Goal: Task Accomplishment & Management: Manage account settings

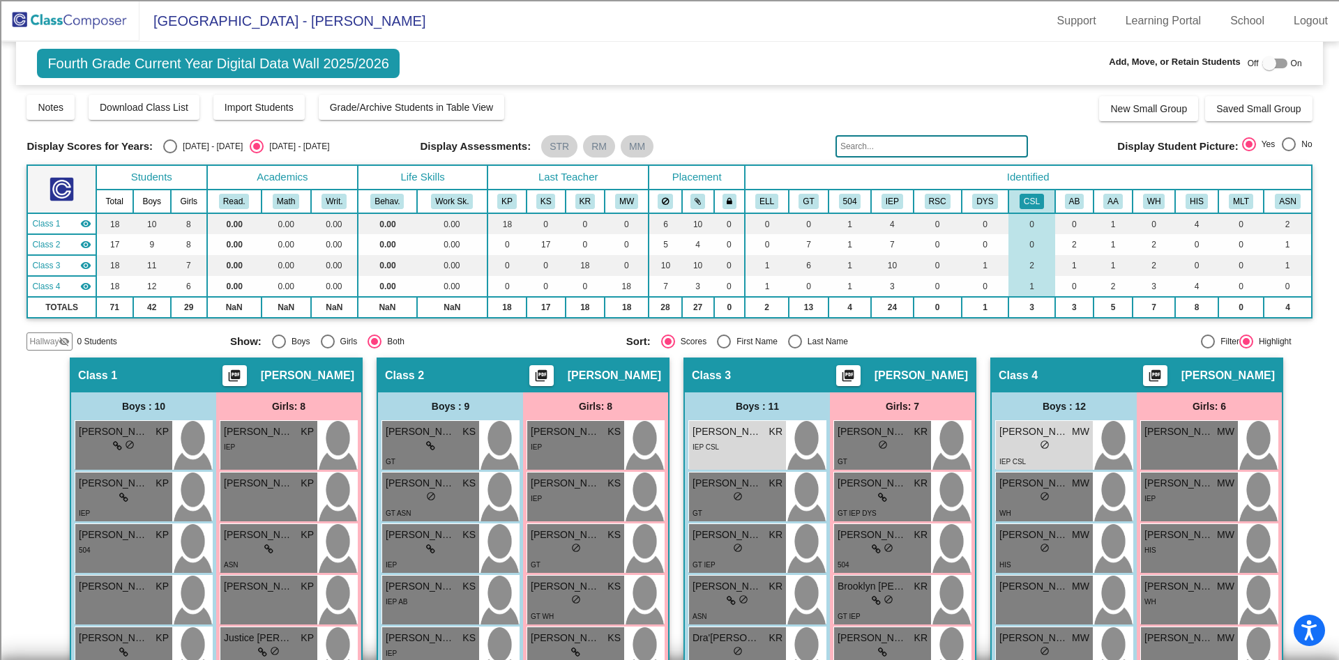
drag, startPoint x: 720, startPoint y: 151, endPoint x: 730, endPoint y: 149, distance: 10.2
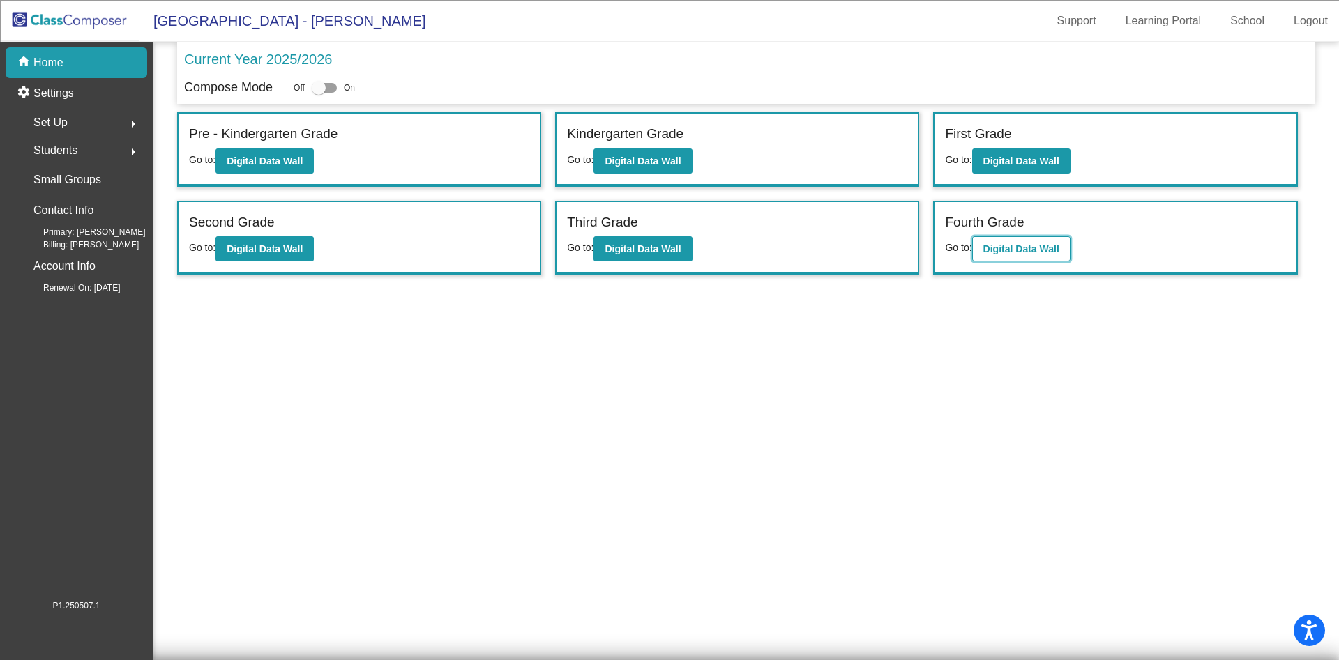
click at [1009, 256] on button "Digital Data Wall" at bounding box center [1021, 248] width 98 height 25
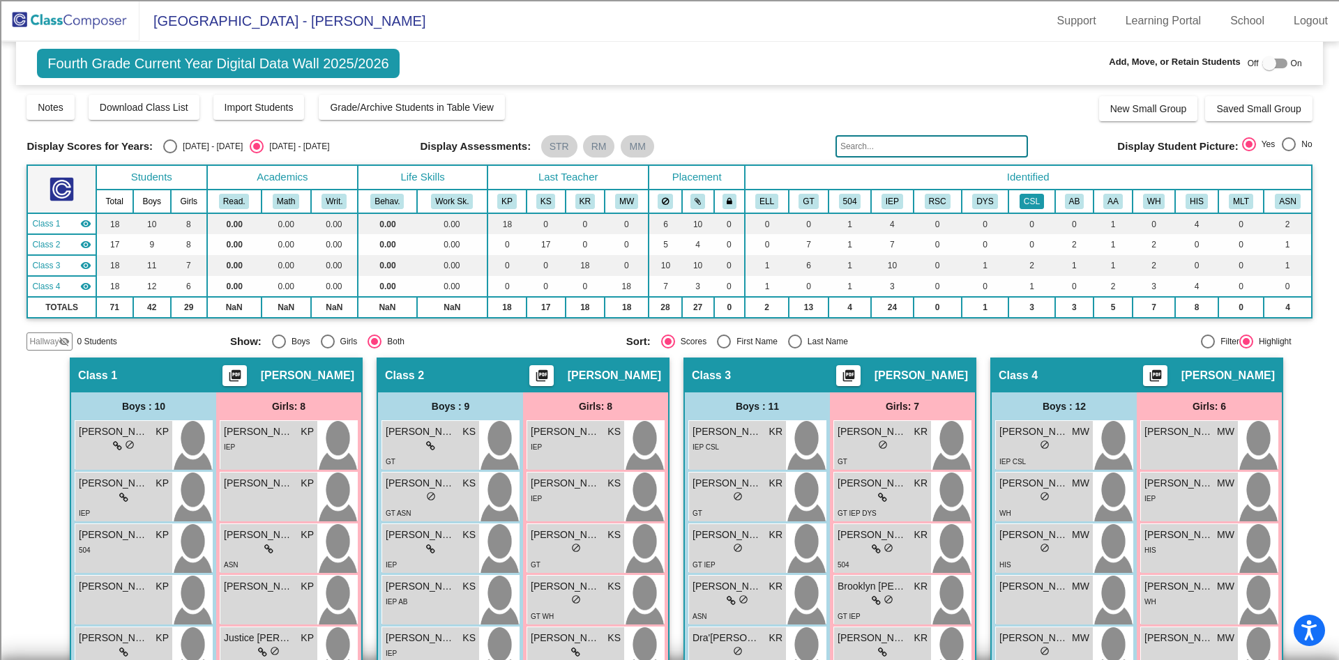
click at [1031, 206] on button "CSL" at bounding box center [1031, 201] width 24 height 15
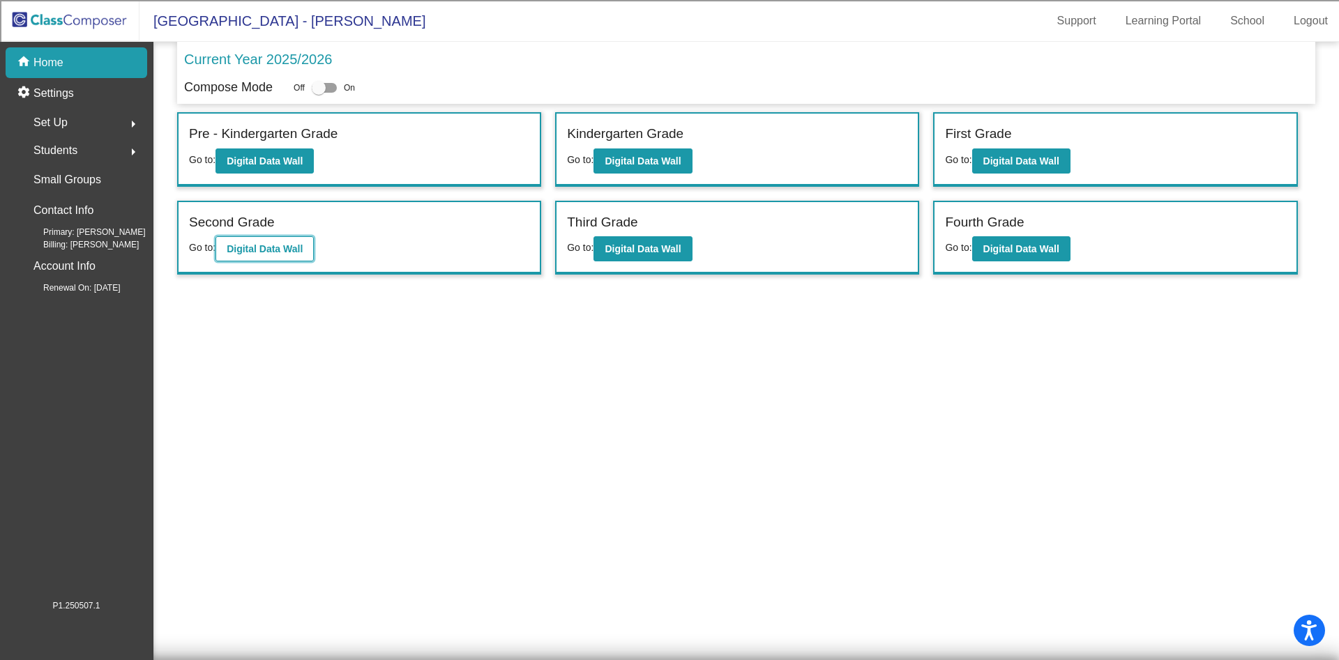
click at [234, 251] on b "Digital Data Wall" at bounding box center [265, 248] width 76 height 11
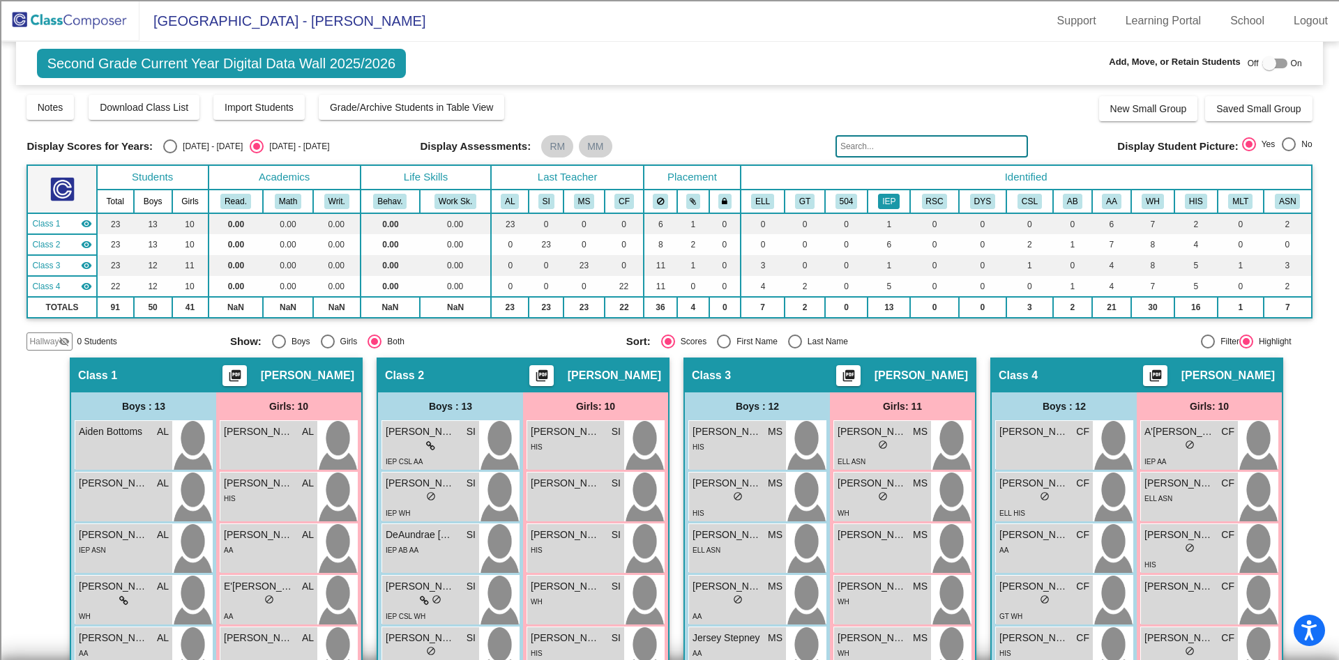
click at [884, 197] on button "IEP" at bounding box center [889, 201] width 22 height 15
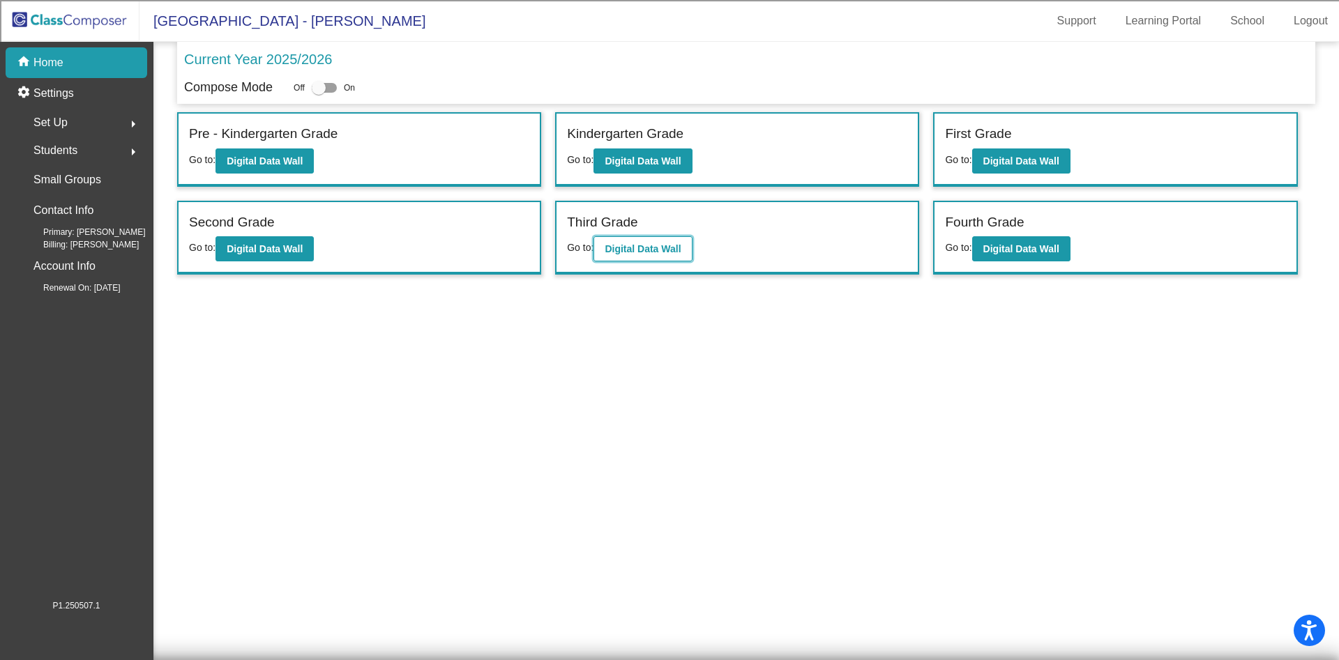
click at [669, 259] on button "Digital Data Wall" at bounding box center [642, 248] width 98 height 25
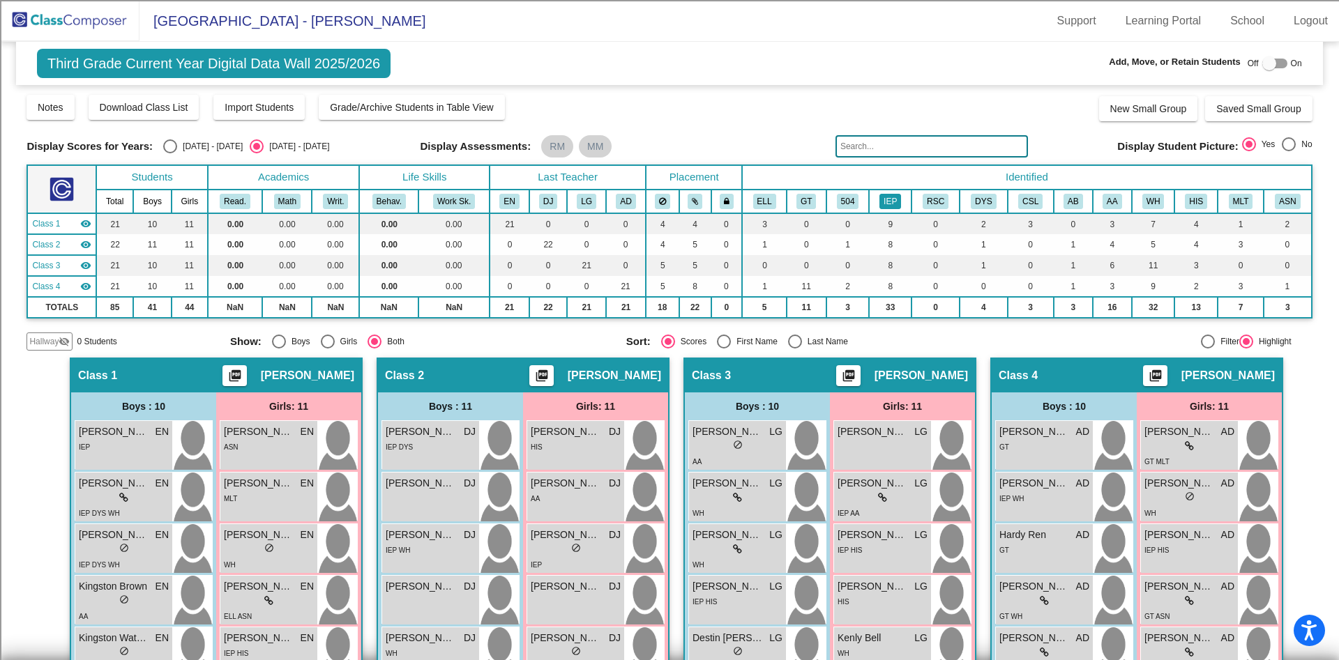
click at [900, 199] on button "IEP" at bounding box center [890, 201] width 22 height 15
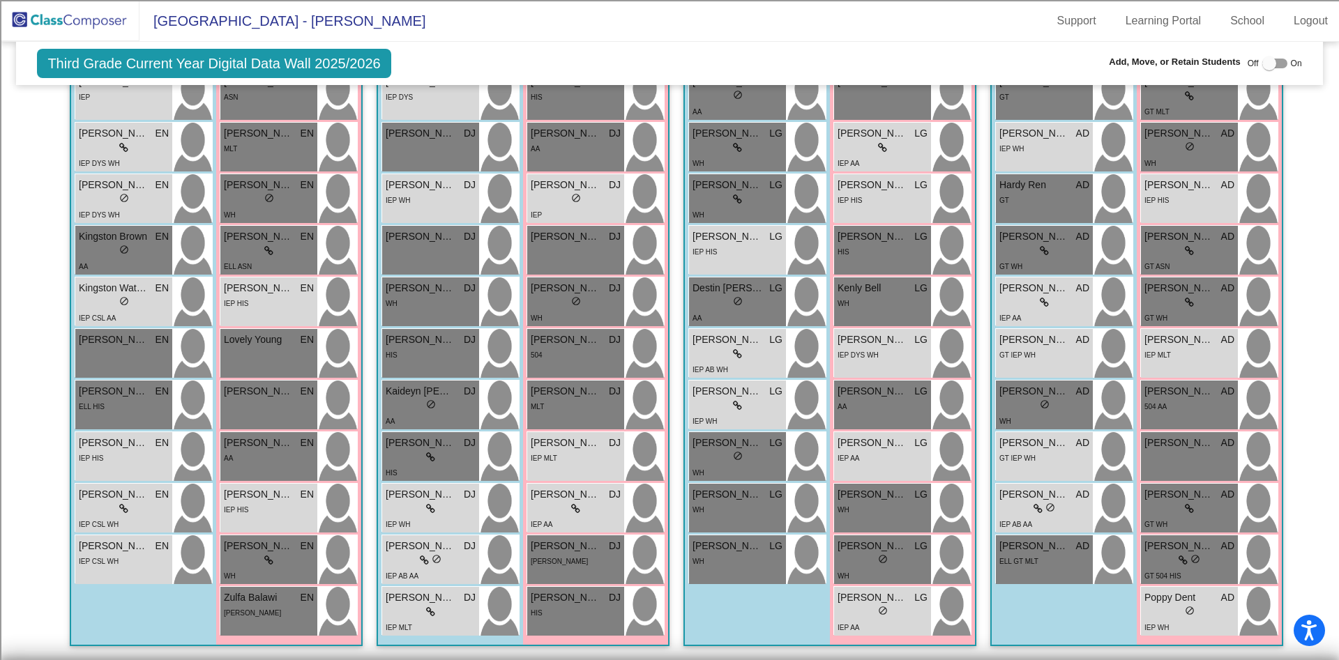
scroll to position [245, 0]
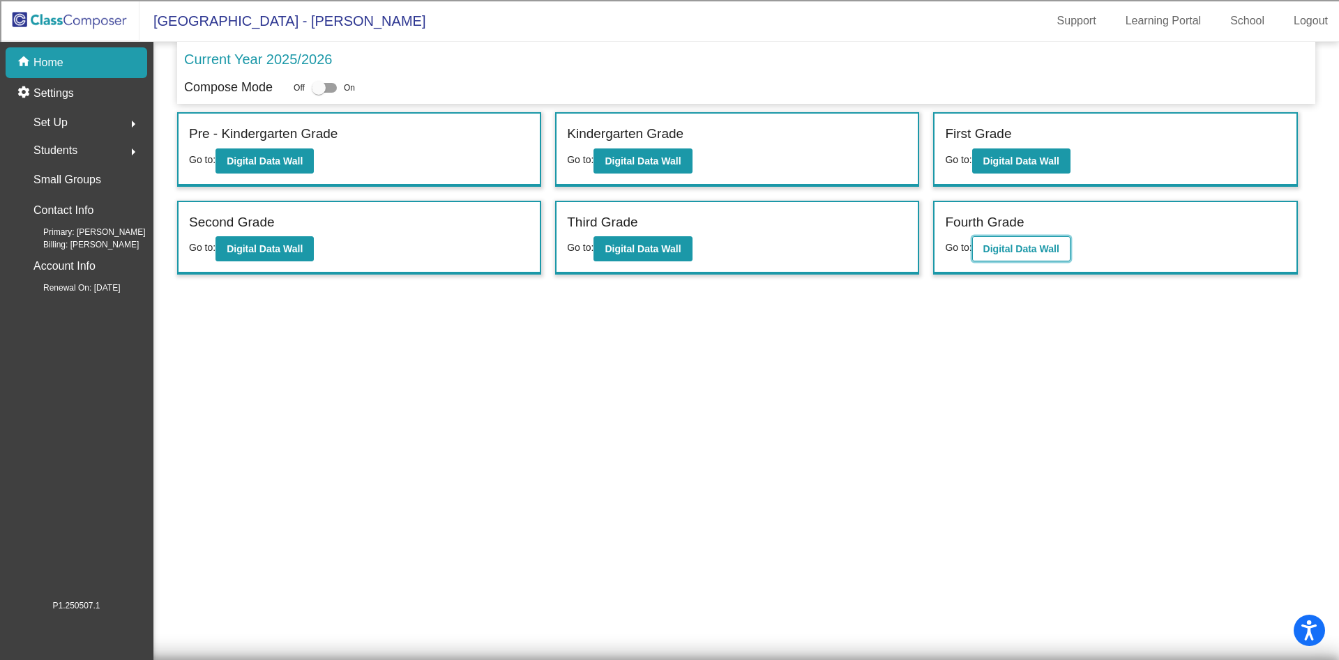
click at [1001, 247] on b "Digital Data Wall" at bounding box center [1021, 248] width 76 height 11
click at [308, 243] on button "Digital Data Wall" at bounding box center [264, 248] width 98 height 25
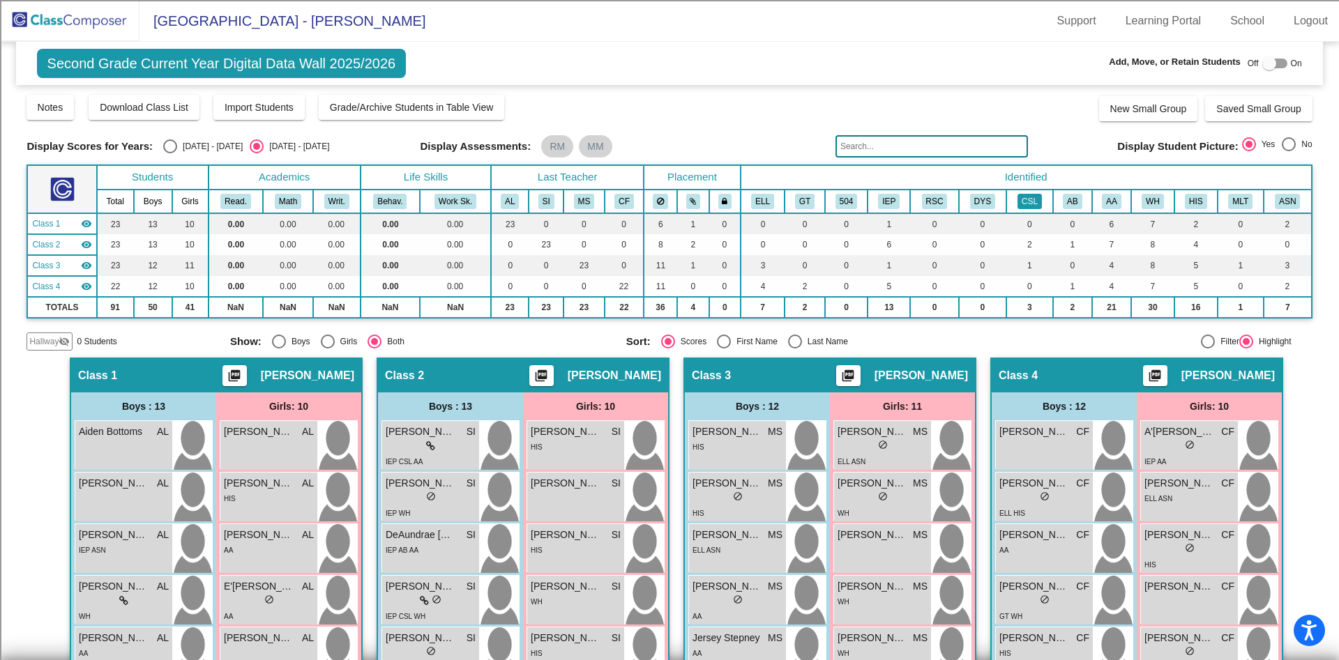
click at [1031, 199] on button "CSL" at bounding box center [1029, 201] width 24 height 15
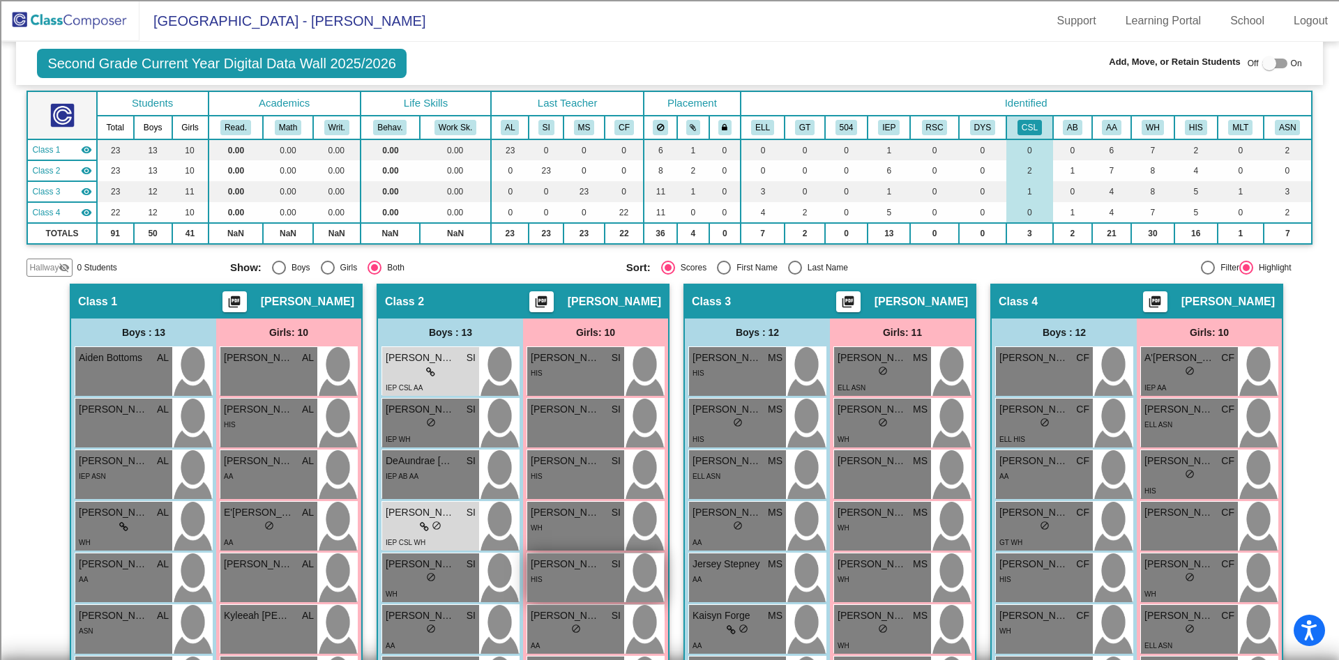
scroll to position [209, 0]
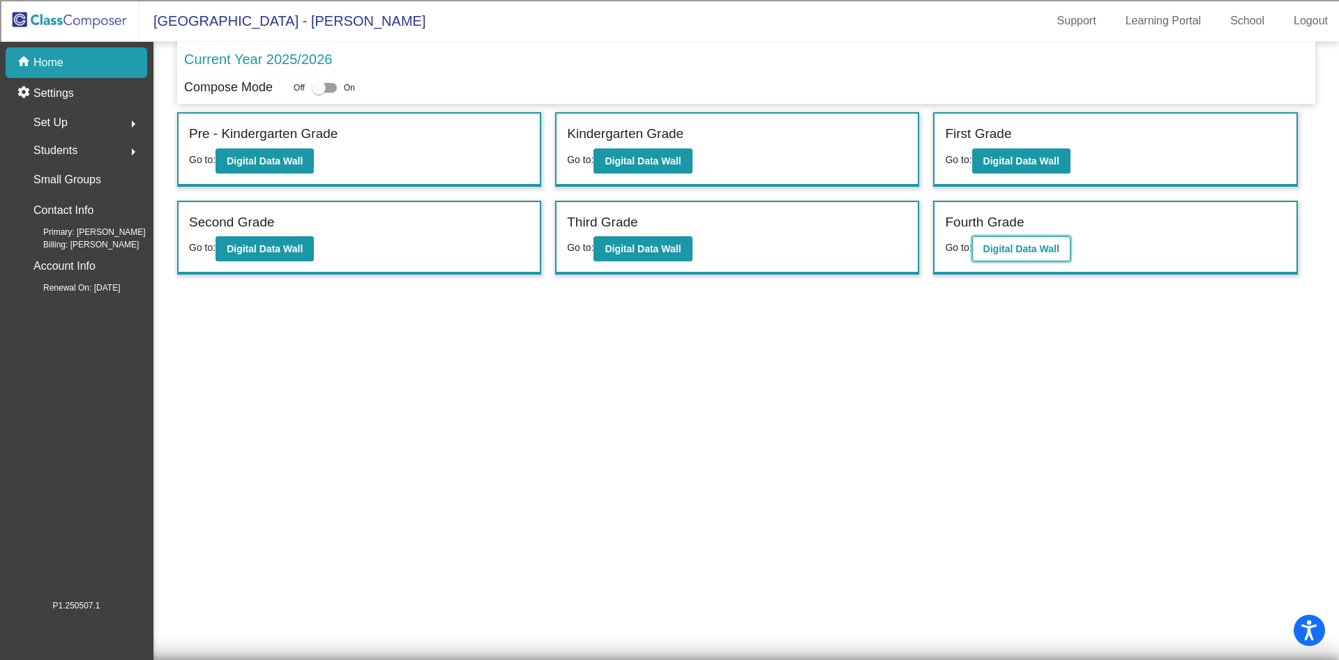
click at [1040, 243] on b "Digital Data Wall" at bounding box center [1021, 248] width 76 height 11
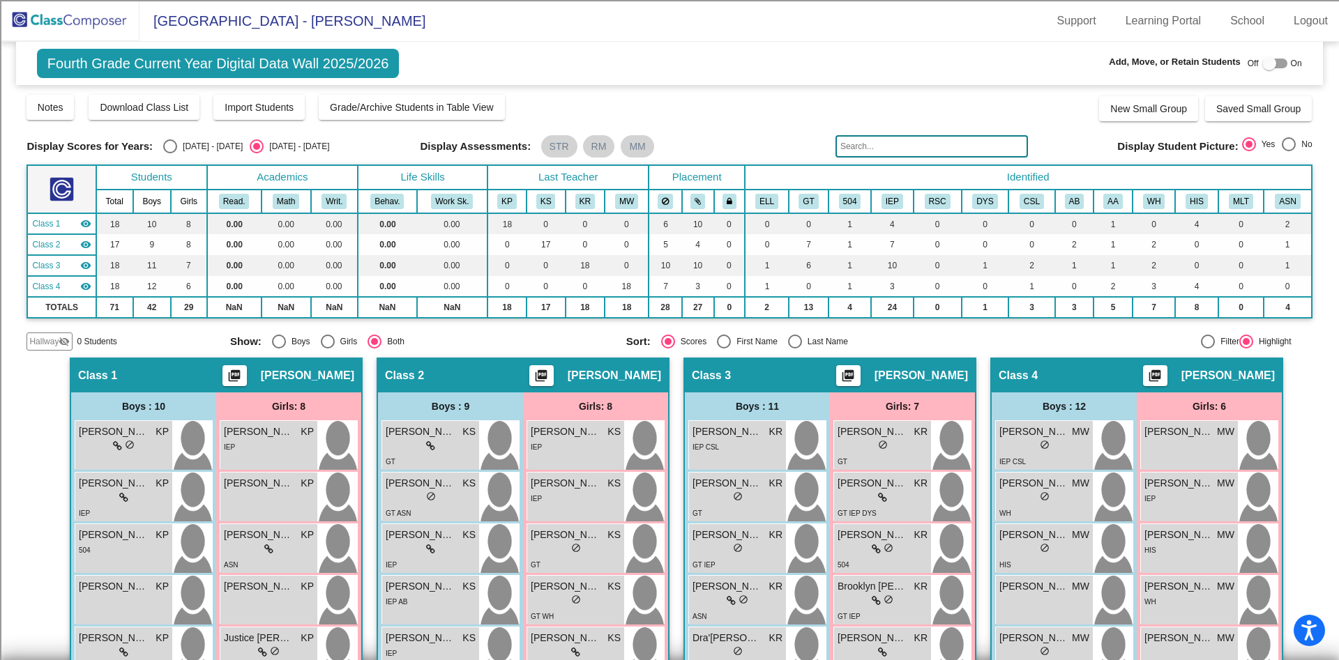
click at [950, 140] on input "text" at bounding box center [931, 146] width 192 height 22
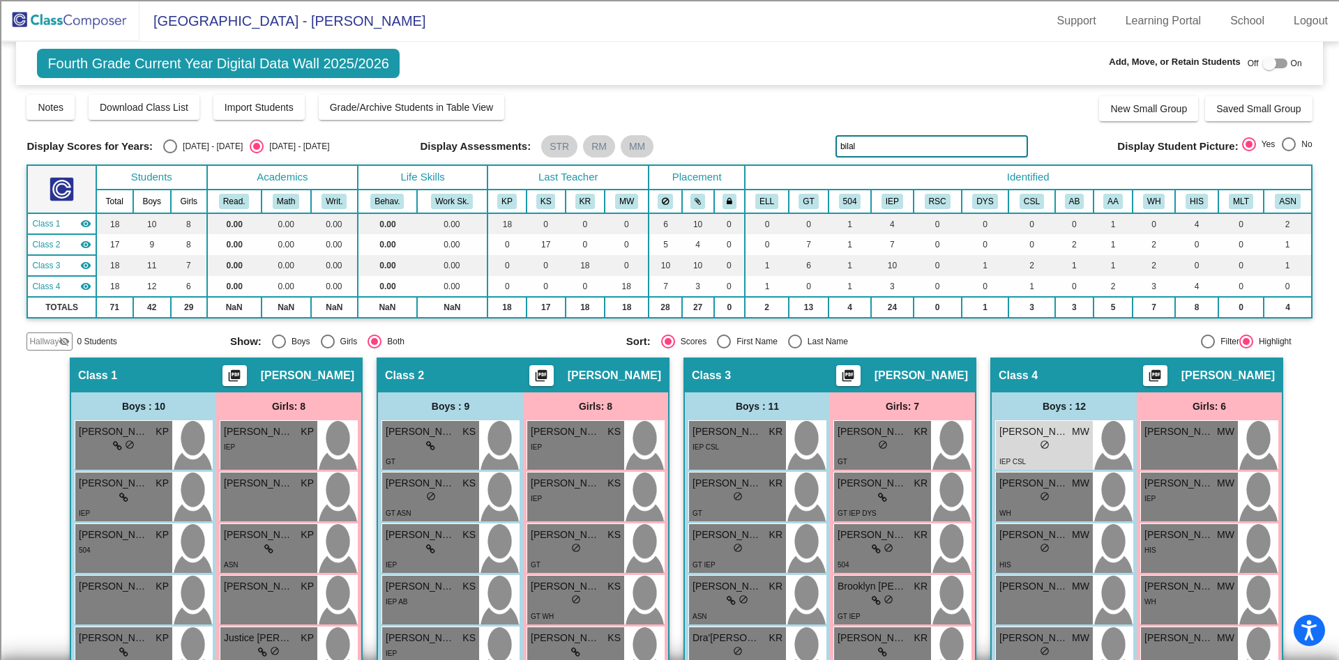
type input "bilal"
click at [902, 198] on button "IEP" at bounding box center [892, 201] width 22 height 15
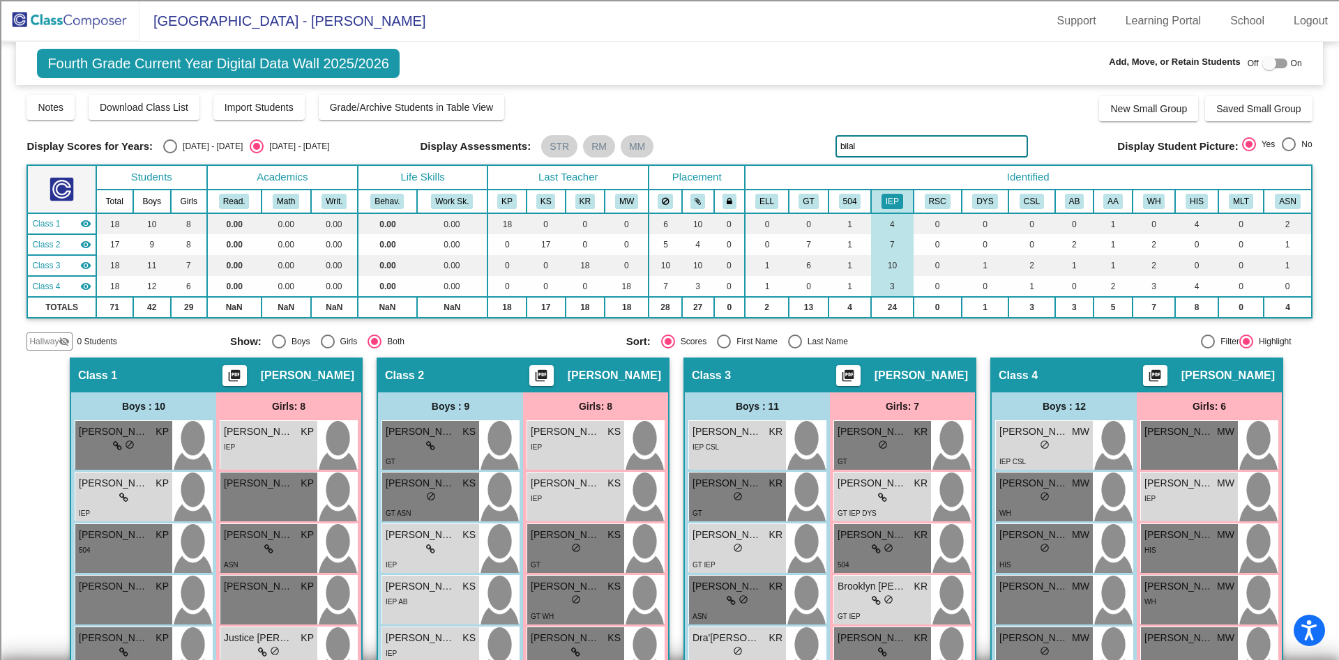
drag, startPoint x: 503, startPoint y: 150, endPoint x: 527, endPoint y: 138, distance: 27.1
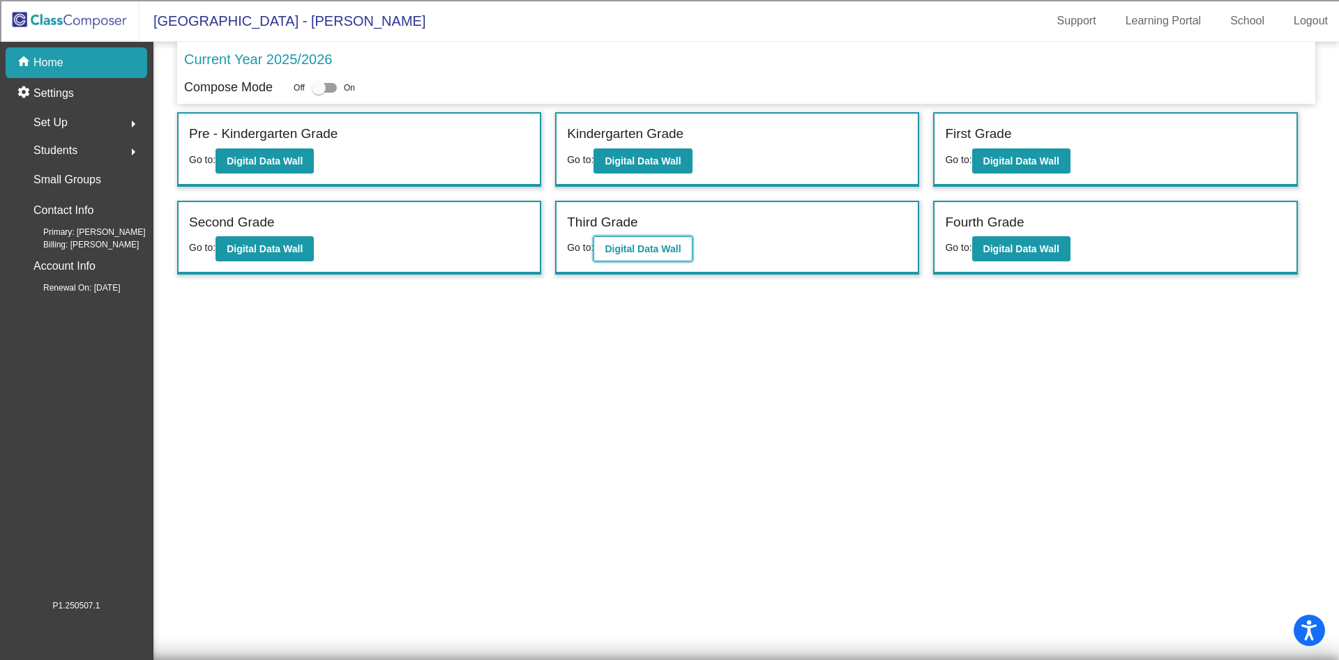
click at [636, 255] on button "Digital Data Wall" at bounding box center [642, 248] width 98 height 25
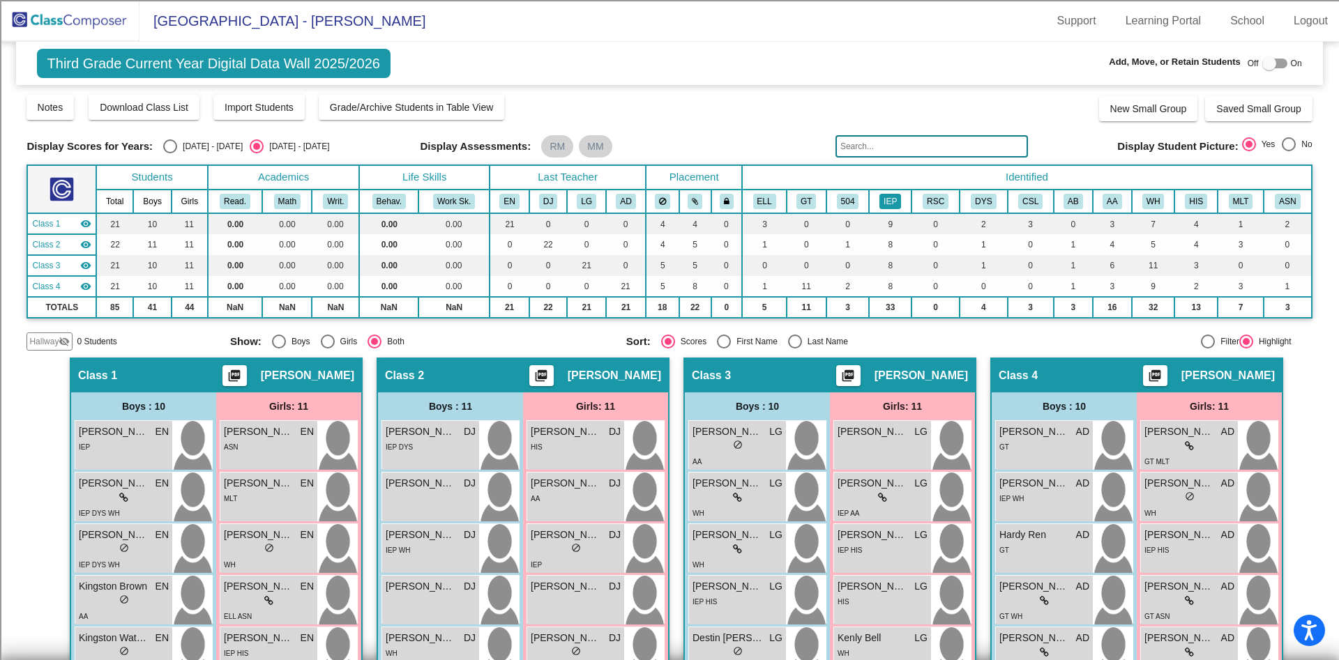
click at [895, 201] on button "IEP" at bounding box center [890, 201] width 22 height 15
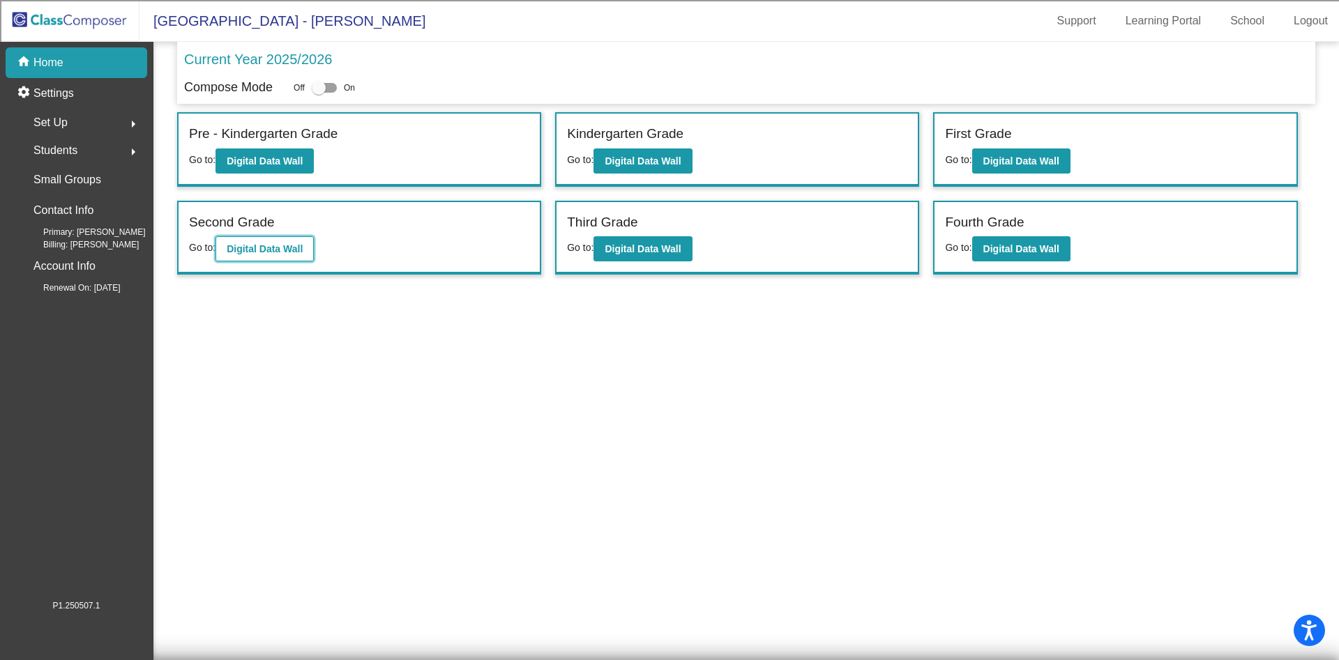
click at [282, 244] on b "Digital Data Wall" at bounding box center [265, 248] width 76 height 11
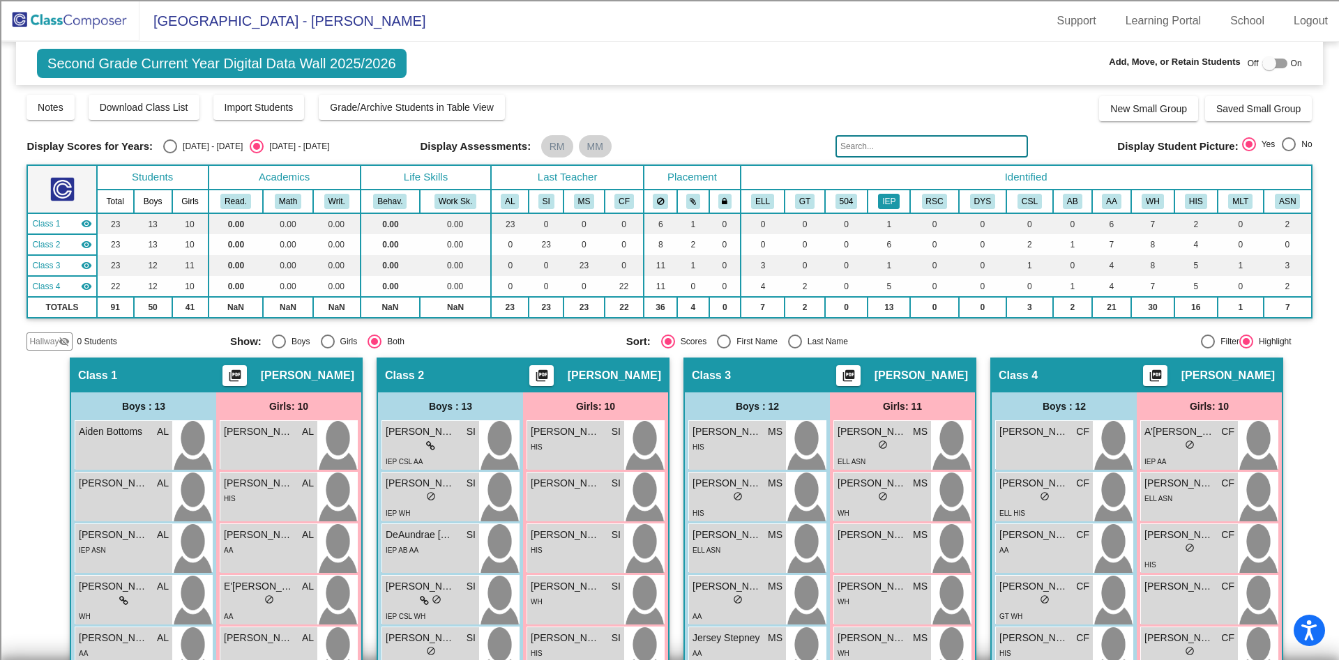
click at [892, 201] on button "IEP" at bounding box center [889, 201] width 22 height 15
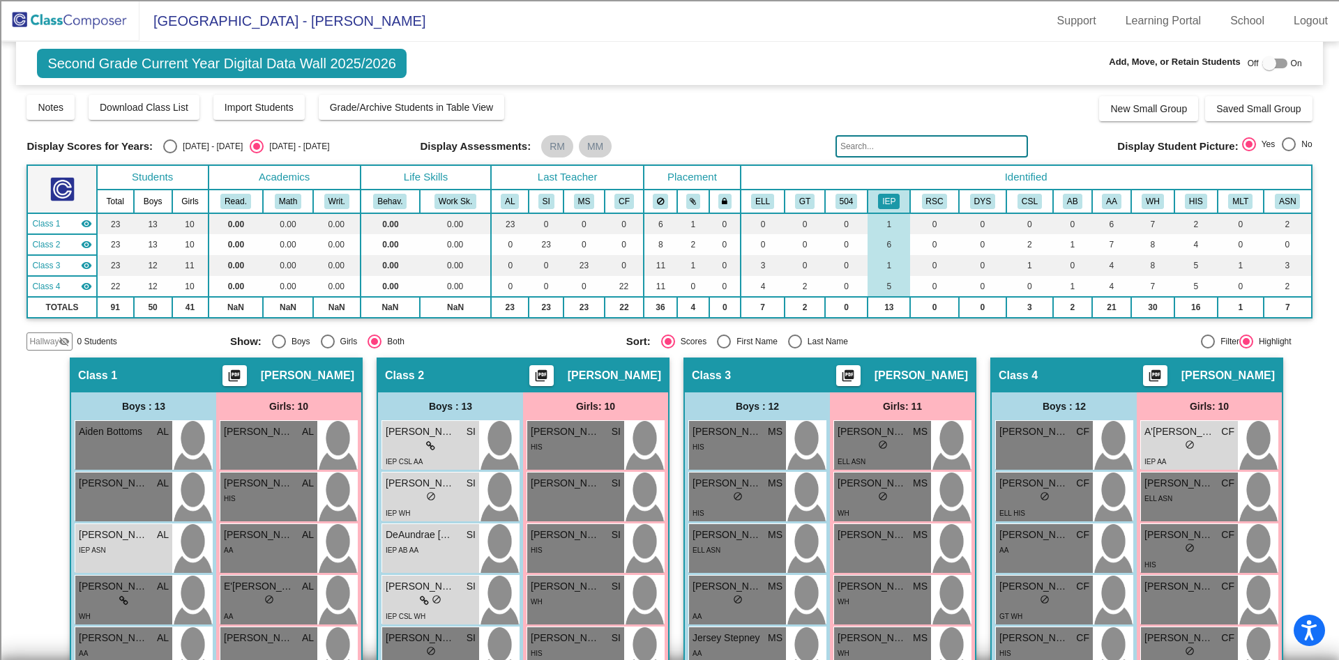
click at [846, 139] on input "text" at bounding box center [931, 146] width 192 height 22
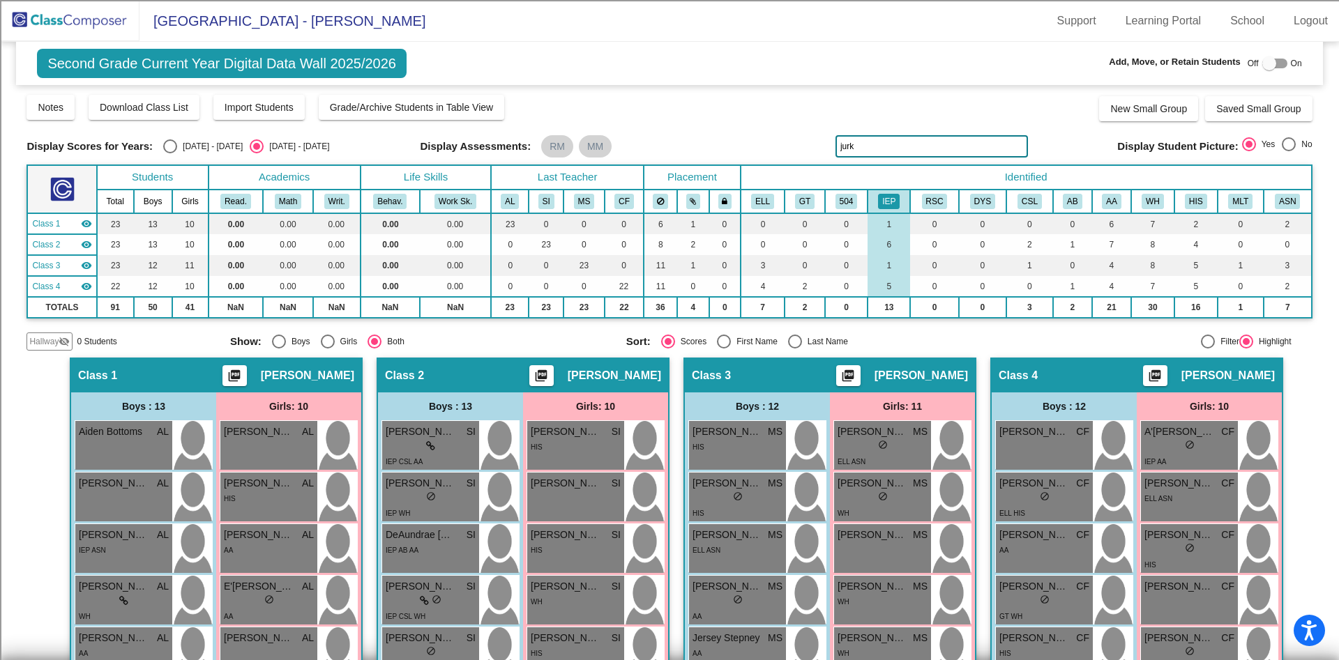
type input "jurk"
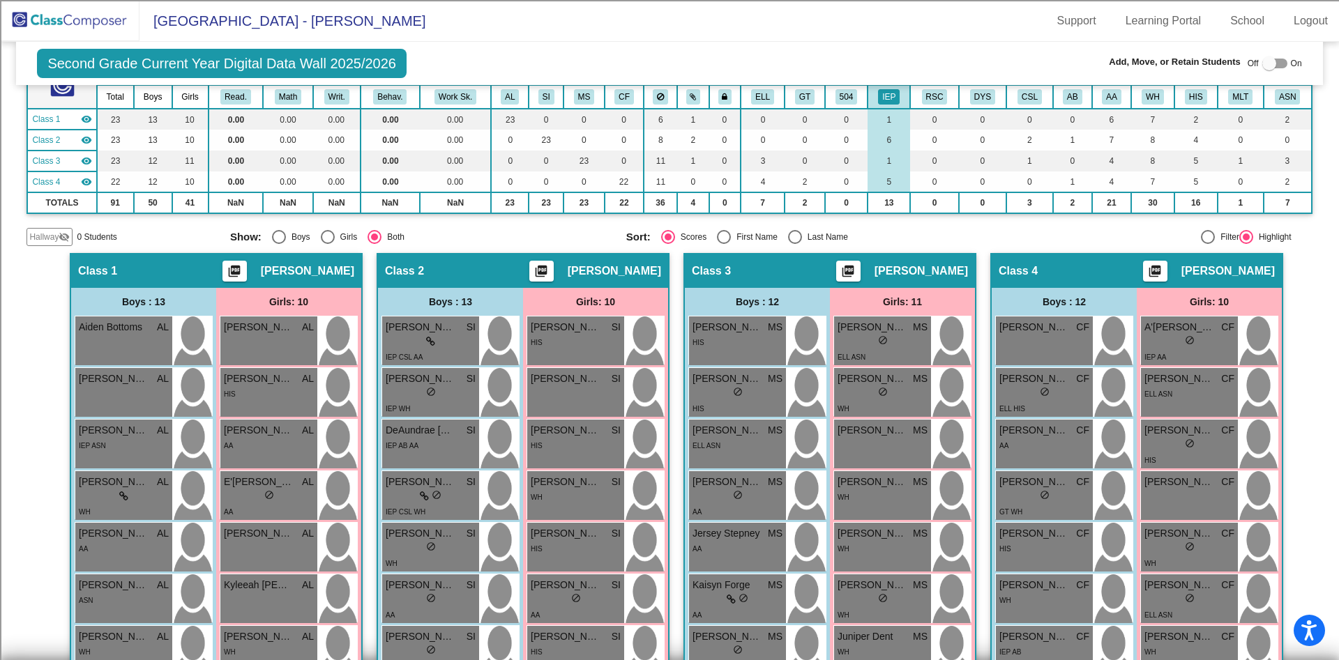
scroll to position [112, 0]
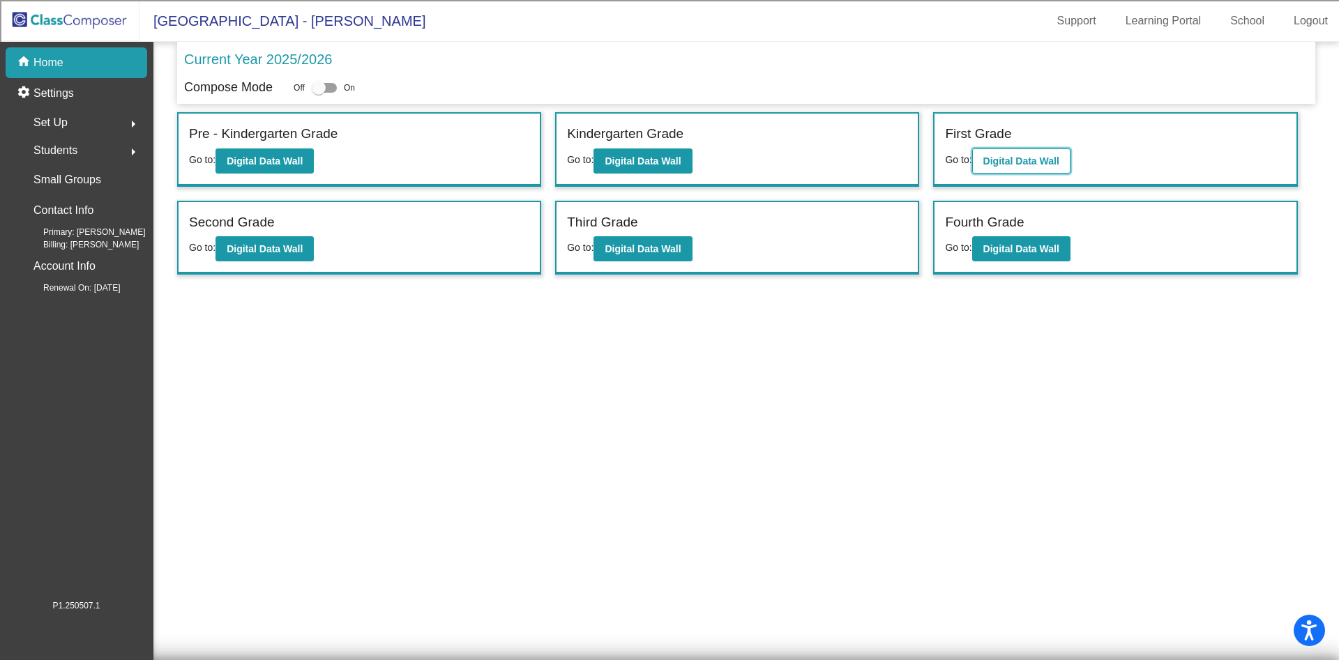
click at [1041, 150] on button "Digital Data Wall" at bounding box center [1021, 161] width 98 height 25
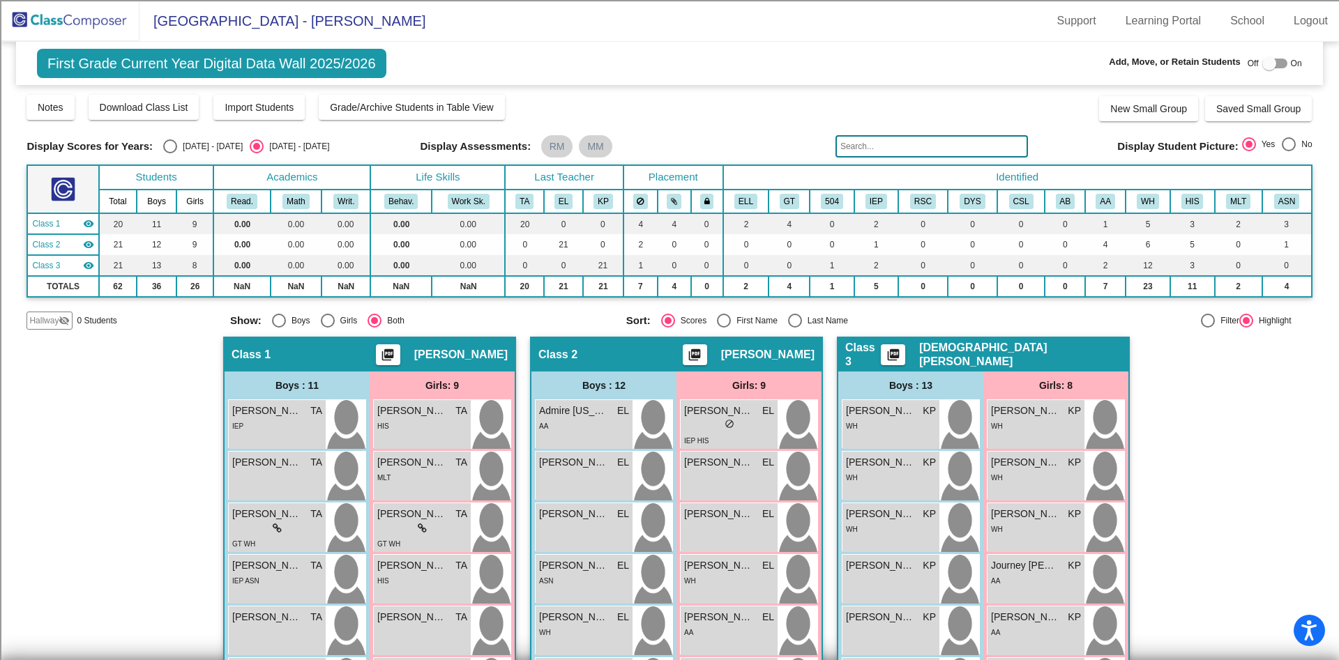
click at [888, 144] on input "text" at bounding box center [931, 146] width 192 height 22
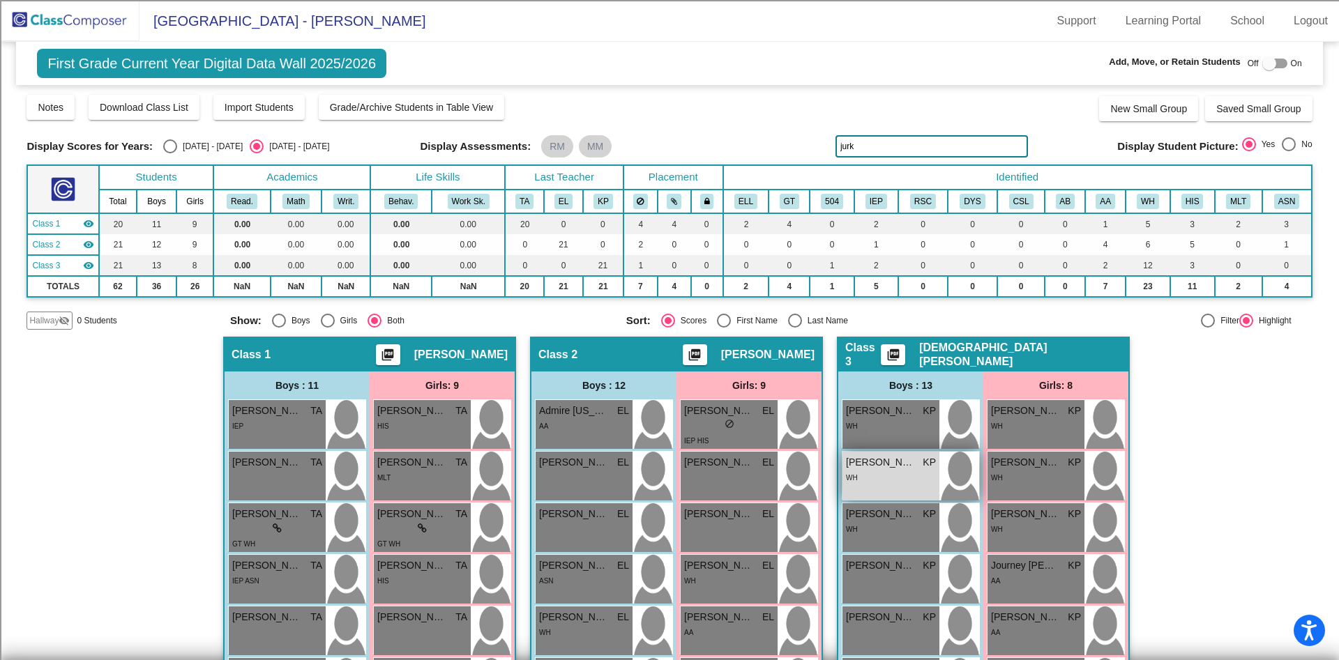
type input "jurk"
click at [924, 476] on div "WH" at bounding box center [891, 477] width 90 height 15
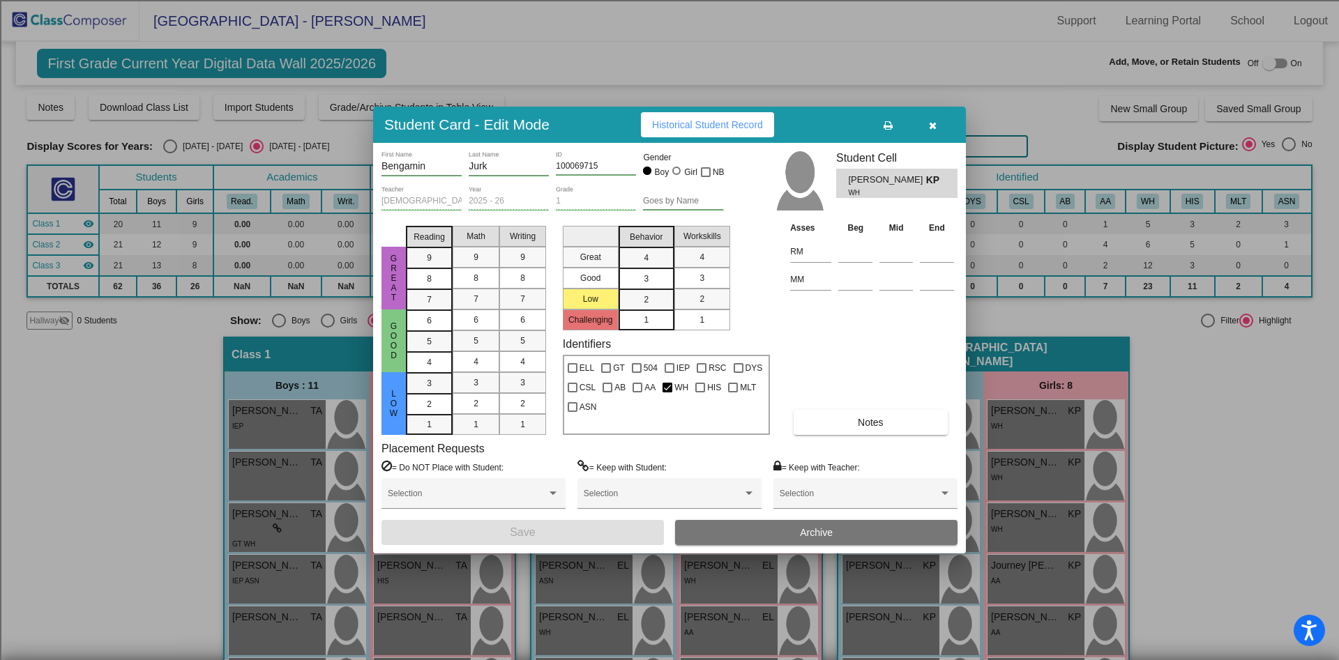
click at [400, 166] on input "Bengamin" at bounding box center [421, 166] width 80 height 11
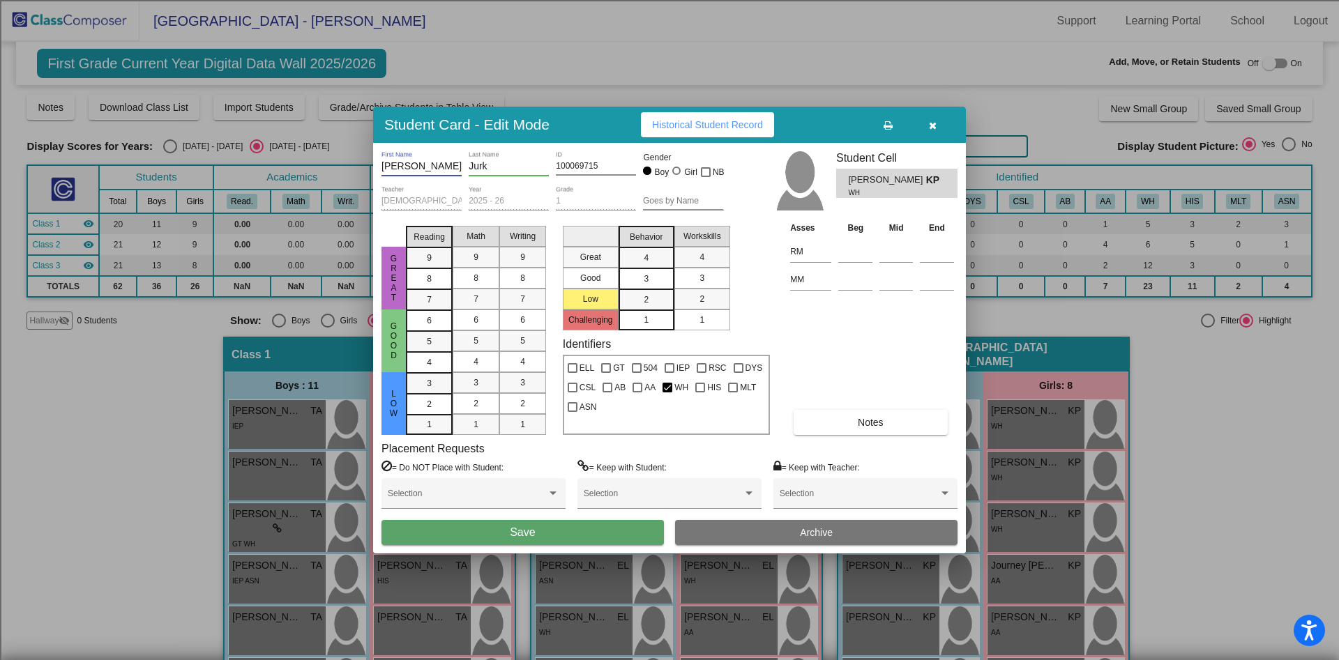
type input "[PERSON_NAME]"
click at [604, 543] on button "Save" at bounding box center [522, 532] width 282 height 25
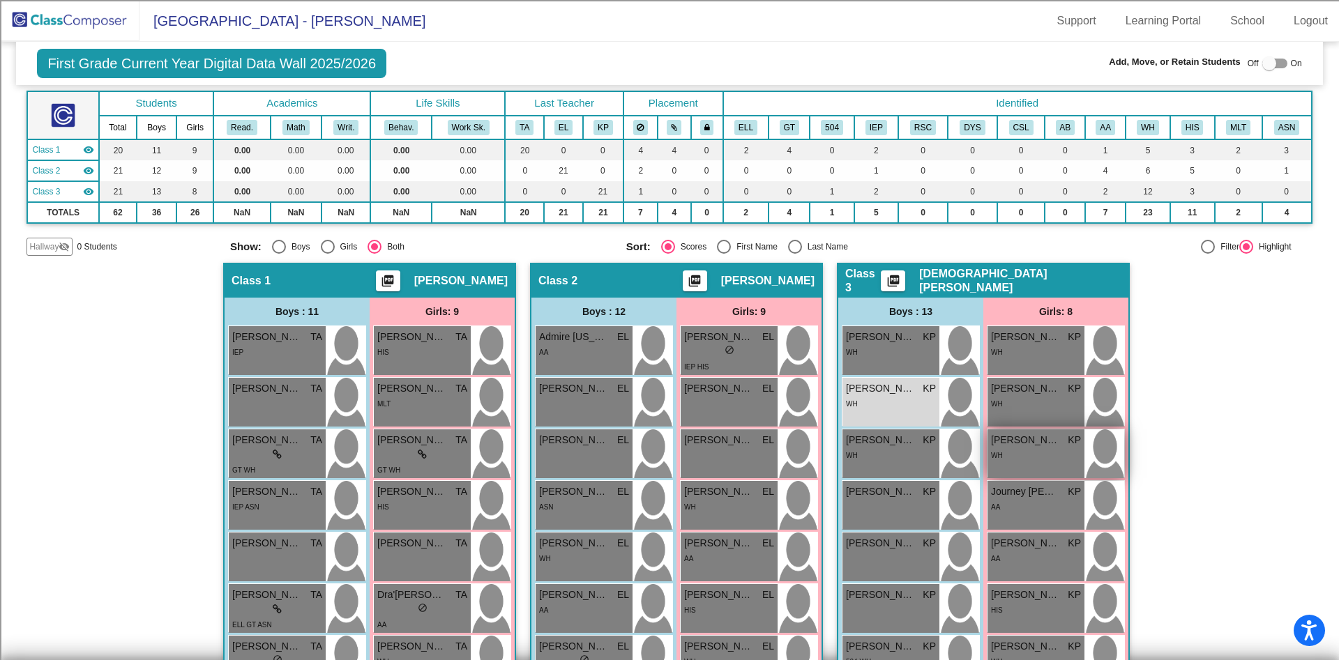
scroll to position [209, 0]
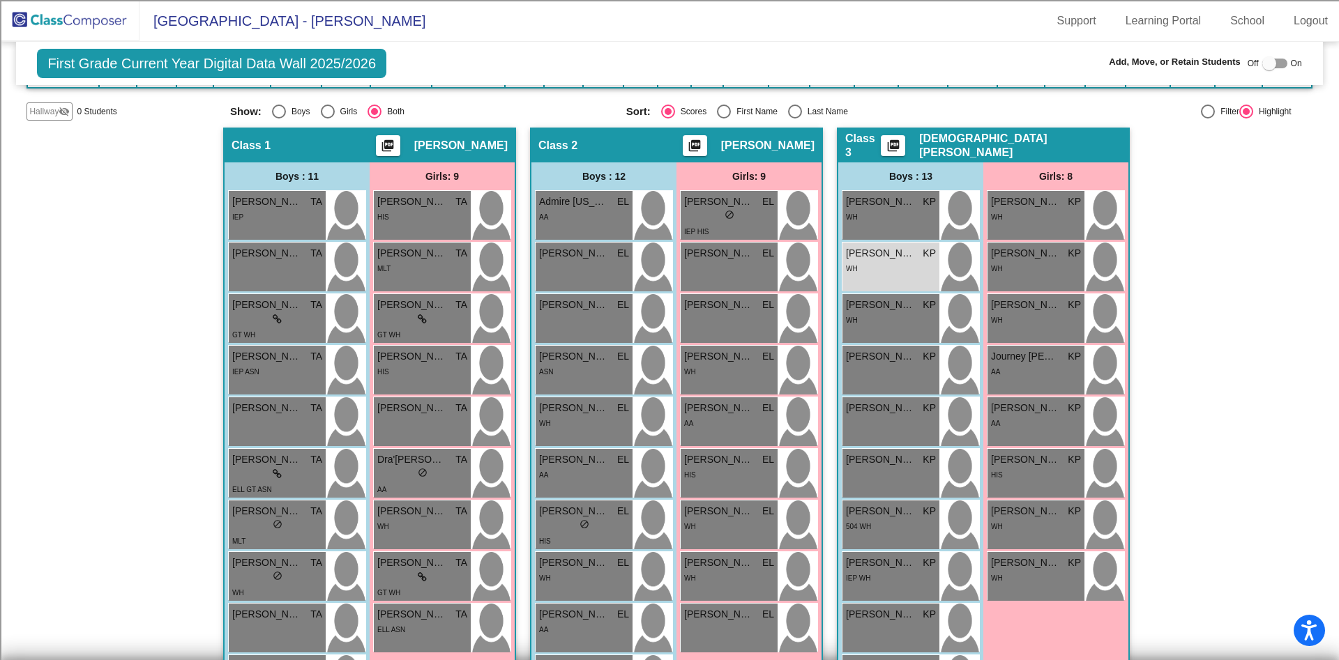
drag, startPoint x: 1117, startPoint y: 317, endPoint x: 1153, endPoint y: 297, distance: 41.5
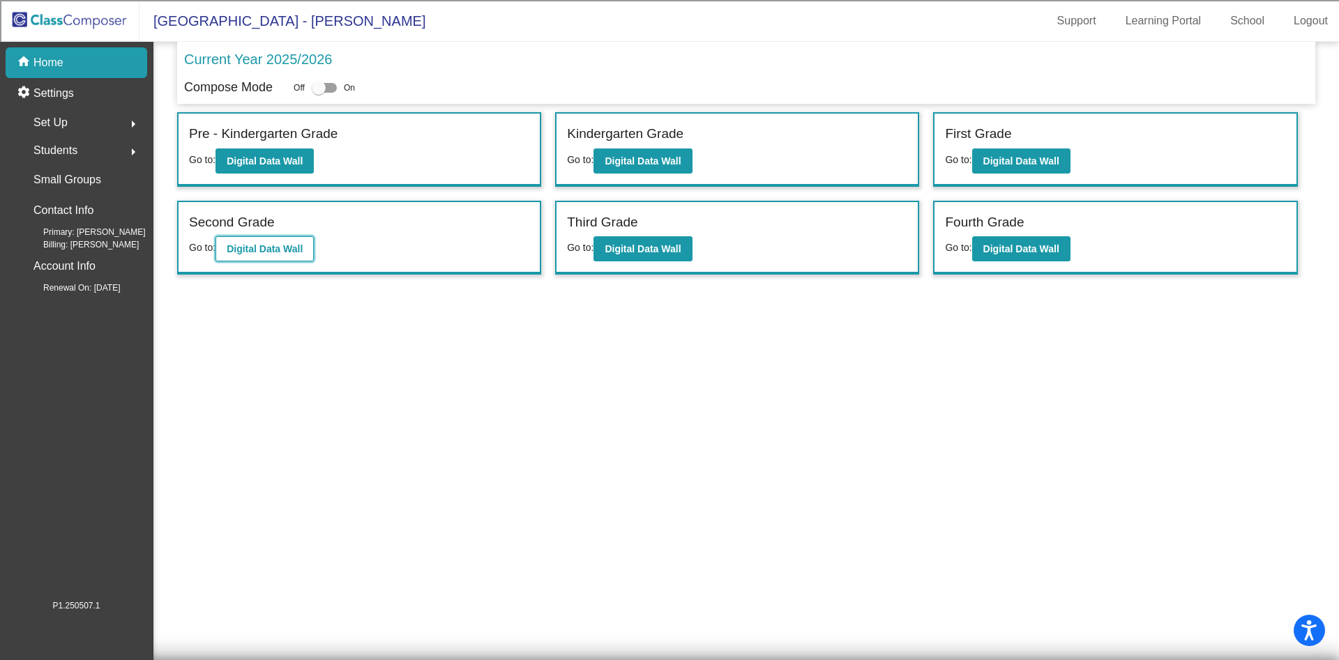
click at [257, 237] on button "Digital Data Wall" at bounding box center [264, 248] width 98 height 25
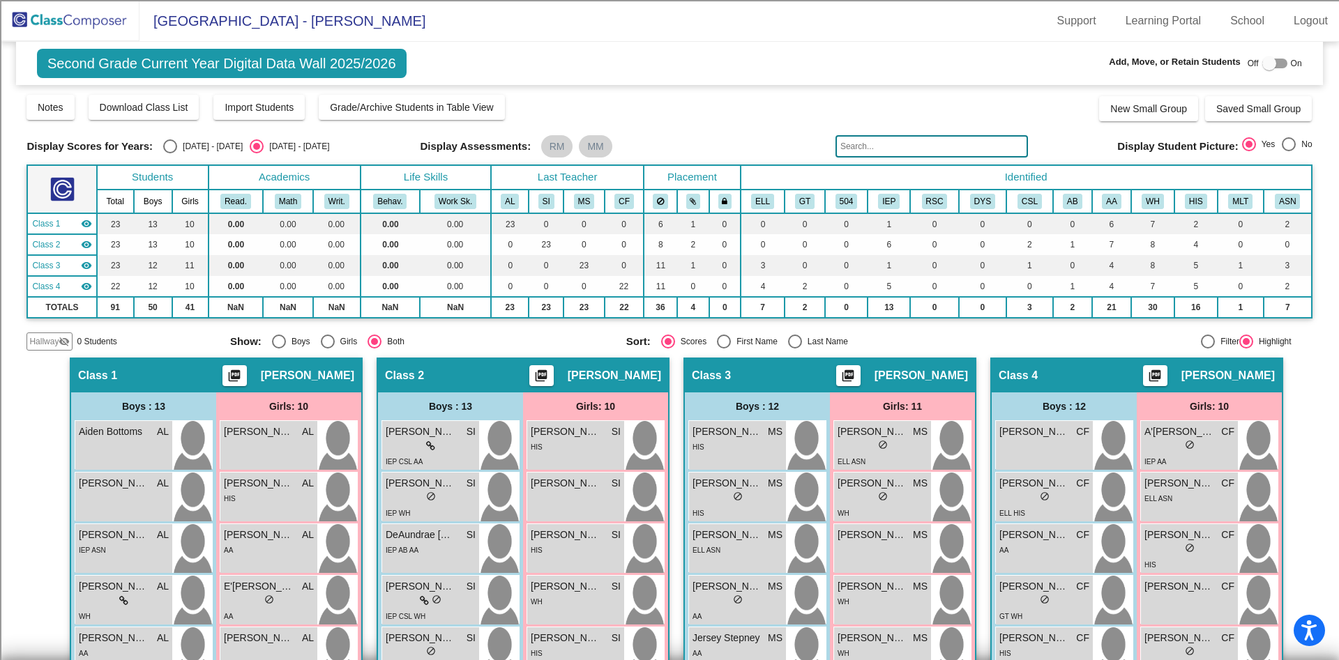
scroll to position [105, 0]
